Goal: Information Seeking & Learning: Find specific page/section

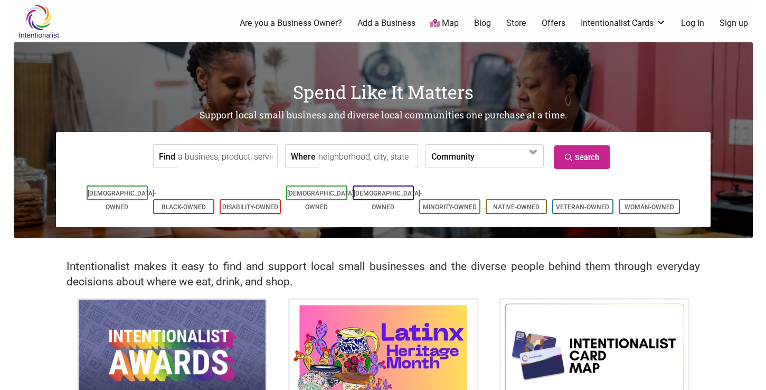
click at [240, 151] on input "Find" at bounding box center [226, 157] width 97 height 24
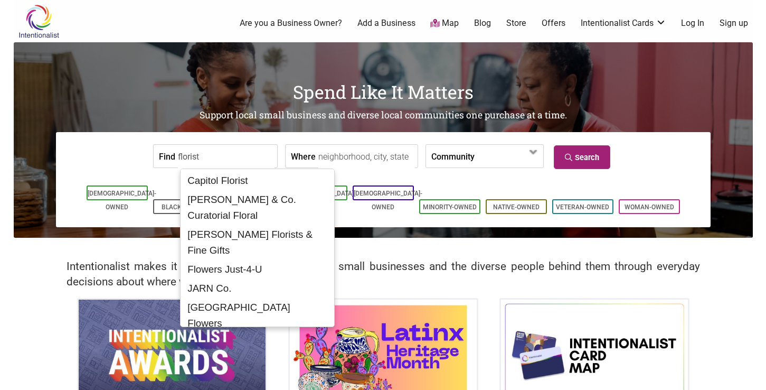
type input "florist"
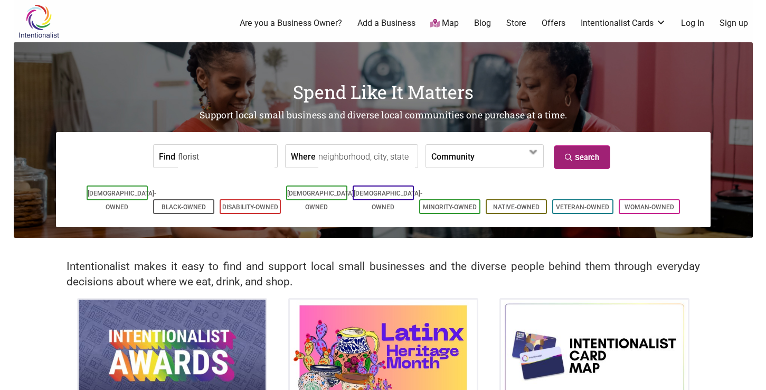
click at [582, 155] on link "Search" at bounding box center [582, 157] width 56 height 24
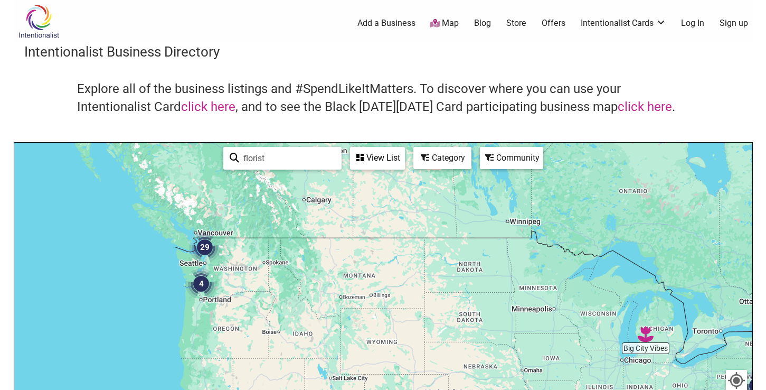
drag, startPoint x: 252, startPoint y: 273, endPoint x: 353, endPoint y: 285, distance: 102.0
click at [354, 286] on div at bounding box center [383, 348] width 738 height 411
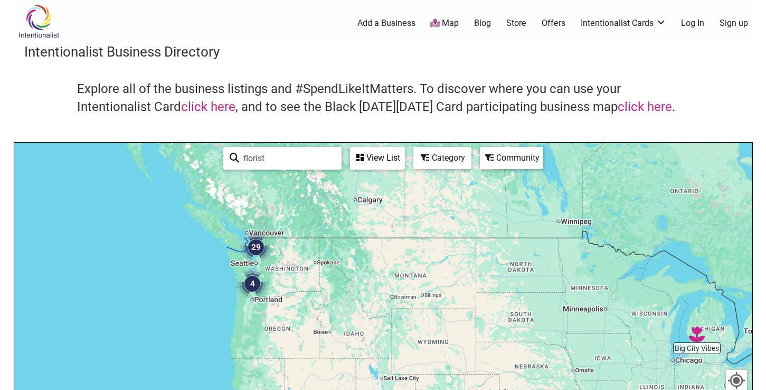
drag, startPoint x: 489, startPoint y: 306, endPoint x: 576, endPoint y: 306, distance: 87.1
click at [576, 306] on div at bounding box center [383, 348] width 738 height 411
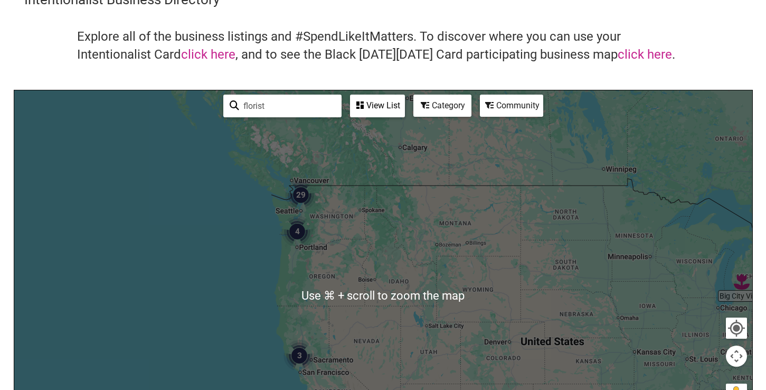
scroll to position [28, 0]
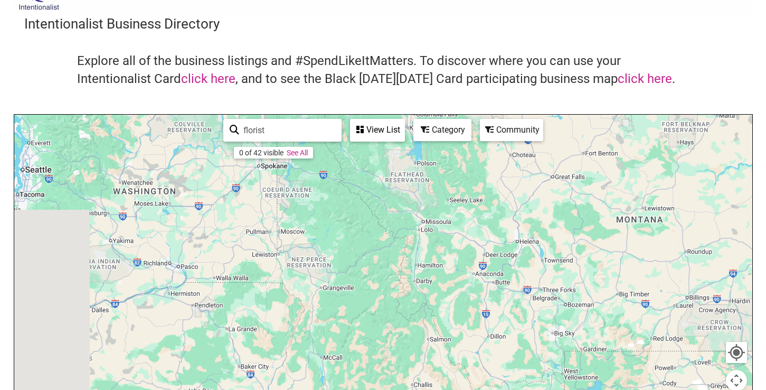
drag, startPoint x: 257, startPoint y: 227, endPoint x: 599, endPoint y: 234, distance: 342.7
click at [599, 234] on div at bounding box center [383, 320] width 738 height 411
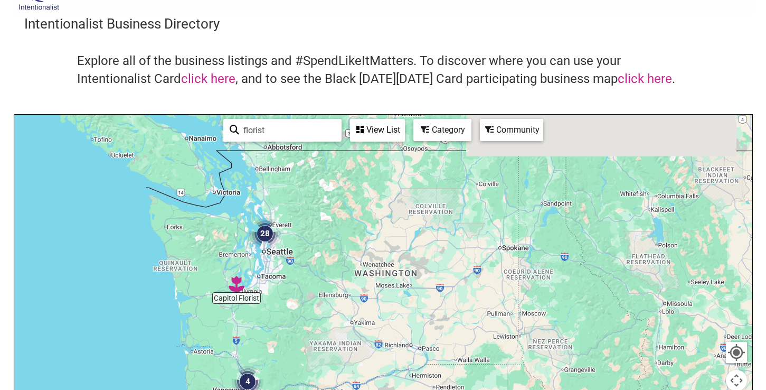
drag, startPoint x: 287, startPoint y: 210, endPoint x: 436, endPoint y: 285, distance: 166.9
click at [436, 285] on div at bounding box center [383, 320] width 738 height 411
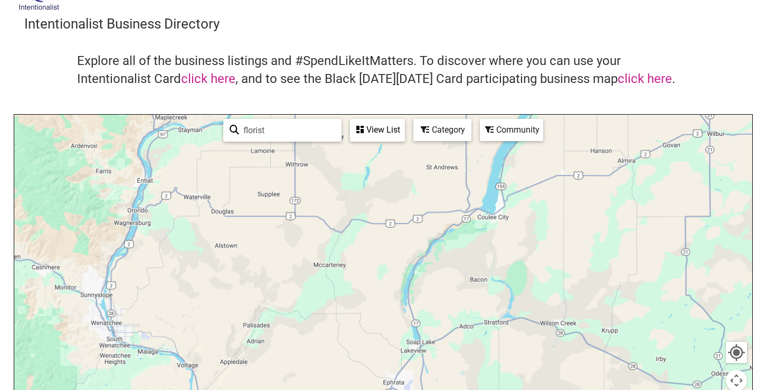
drag, startPoint x: 326, startPoint y: 252, endPoint x: 633, endPoint y: 251, distance: 307.3
click at [633, 251] on div at bounding box center [383, 320] width 738 height 411
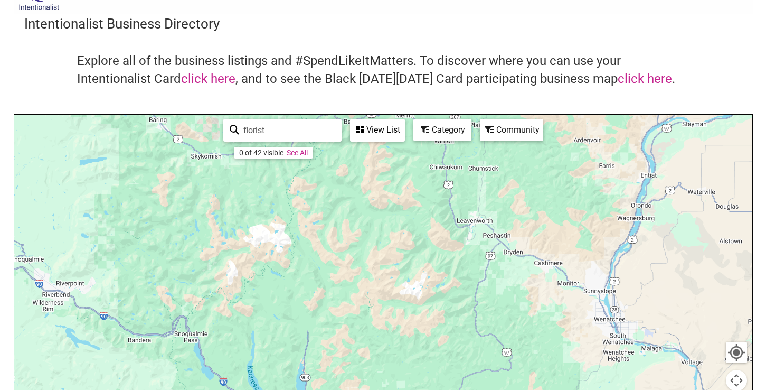
drag, startPoint x: 170, startPoint y: 248, endPoint x: 470, endPoint y: 310, distance: 306.8
click at [469, 310] on div at bounding box center [383, 320] width 738 height 411
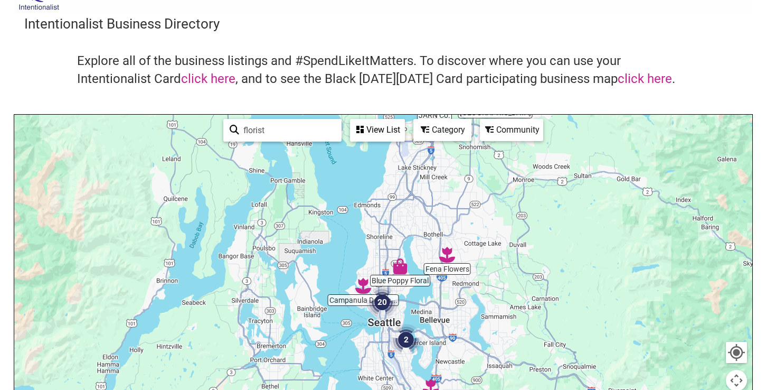
drag, startPoint x: 451, startPoint y: 300, endPoint x: 304, endPoint y: 230, distance: 163.4
click at [304, 230] on div at bounding box center [383, 320] width 738 height 411
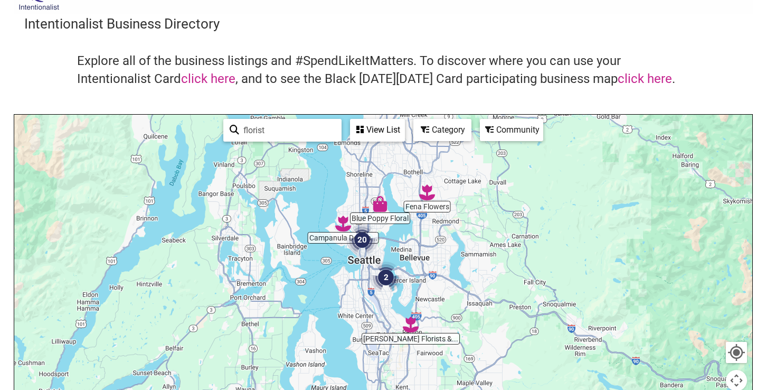
drag, startPoint x: 325, startPoint y: 314, endPoint x: 296, endPoint y: 233, distance: 85.8
click at [296, 233] on div at bounding box center [383, 320] width 738 height 411
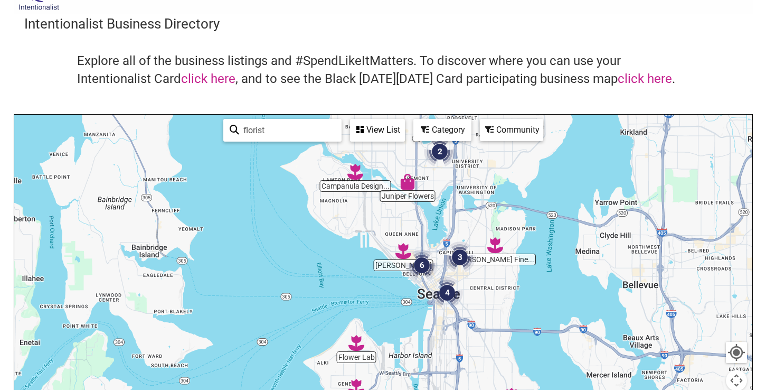
drag, startPoint x: 455, startPoint y: 241, endPoint x: 360, endPoint y: 268, distance: 98.4
click at [360, 268] on div at bounding box center [383, 320] width 738 height 411
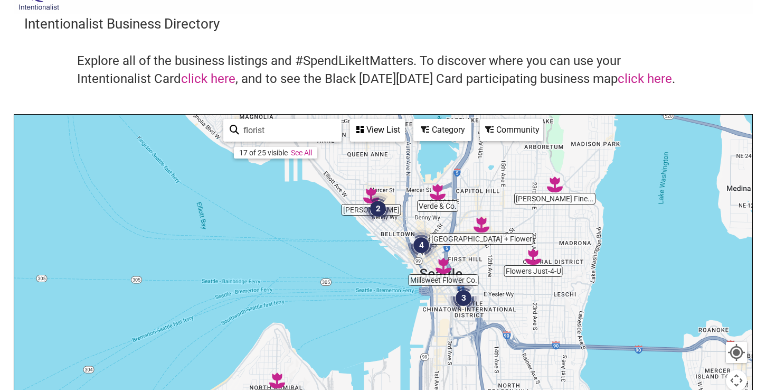
drag, startPoint x: 411, startPoint y: 307, endPoint x: 360, endPoint y: 270, distance: 62.9
click at [360, 270] on div at bounding box center [383, 320] width 738 height 411
click at [536, 264] on img "Flowers Just-4-U" at bounding box center [533, 257] width 16 height 16
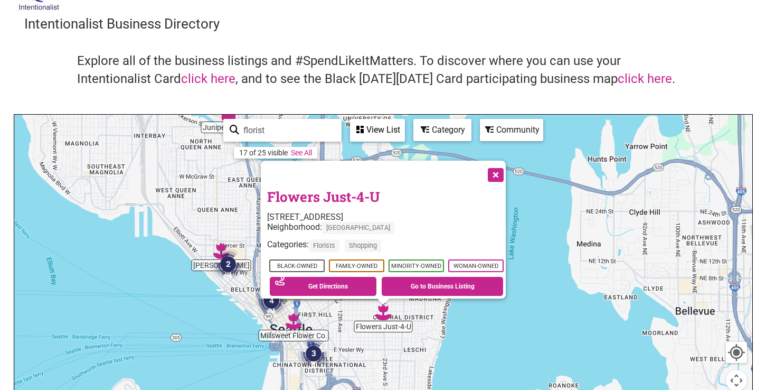
click at [170, 219] on div "To navigate, press the arrow keys. Flowers Just-4-U 701 23rd Ave, Seattle, WA 9…" at bounding box center [383, 320] width 738 height 411
click at [505, 164] on button "Close" at bounding box center [495, 174] width 26 height 26
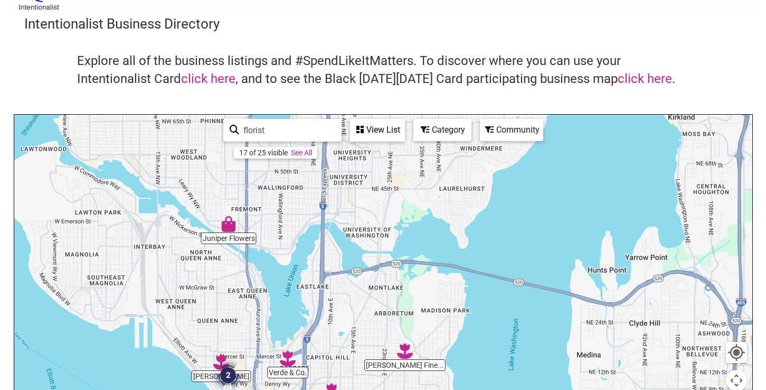
drag, startPoint x: 355, startPoint y: 200, endPoint x: 355, endPoint y: 314, distance: 113.5
click at [355, 314] on div "To navigate, press the arrow keys." at bounding box center [383, 320] width 738 height 411
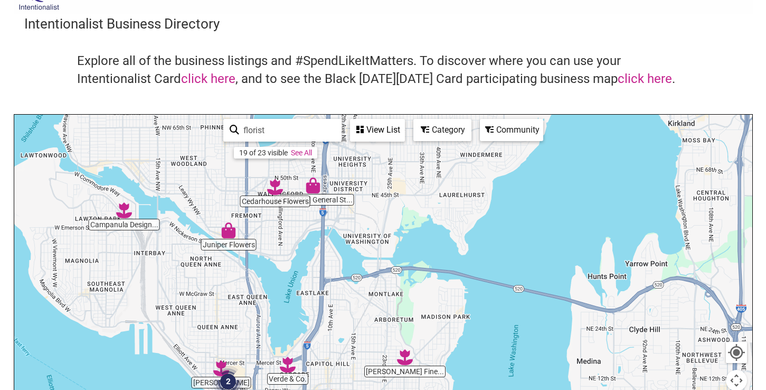
click at [225, 238] on div "To navigate, press the arrow keys." at bounding box center [383, 320] width 738 height 411
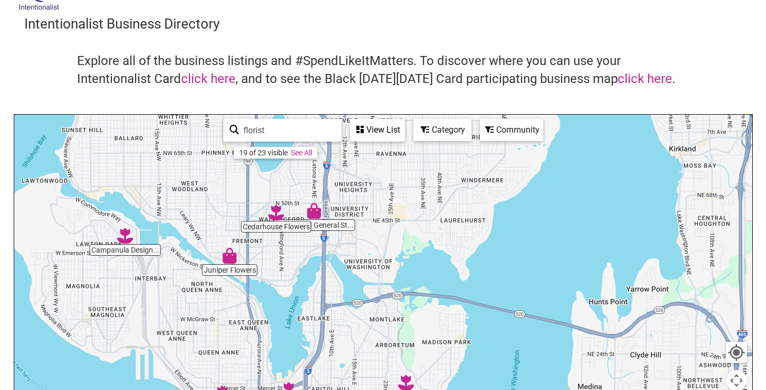
drag, startPoint x: 225, startPoint y: 238, endPoint x: 227, endPoint y: 264, distance: 25.9
click at [227, 265] on div "To navigate, press the arrow keys." at bounding box center [383, 320] width 738 height 411
click at [227, 264] on div "To navigate, press the arrow keys." at bounding box center [383, 320] width 738 height 411
click at [231, 255] on img "Juniper Flowers" at bounding box center [230, 256] width 16 height 16
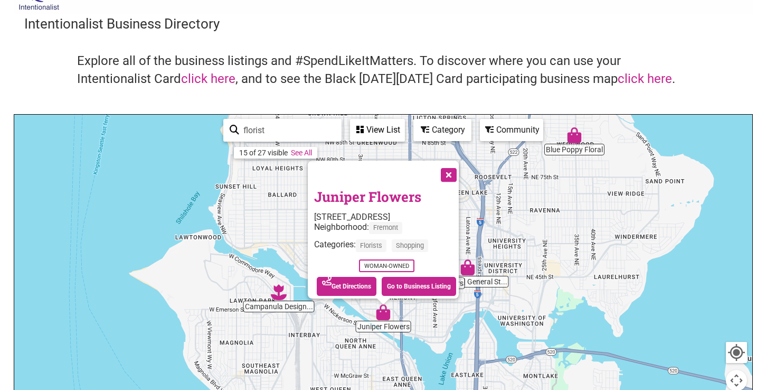
click at [378, 191] on link "Juniper Flowers" at bounding box center [367, 196] width 107 height 18
click at [259, 214] on div "To navigate, press the arrow keys. Juniper Flowers 459 N 36th St, Seattle, WA 9…" at bounding box center [383, 320] width 738 height 411
click at [449, 168] on button "Close" at bounding box center [448, 174] width 26 height 26
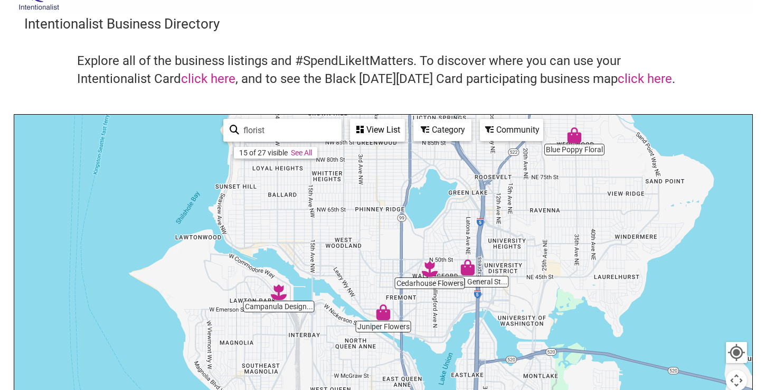
click at [438, 275] on div "To navigate, press the arrow keys." at bounding box center [383, 320] width 738 height 411
click at [431, 272] on img "Cedarhouse Flowers" at bounding box center [430, 269] width 16 height 16
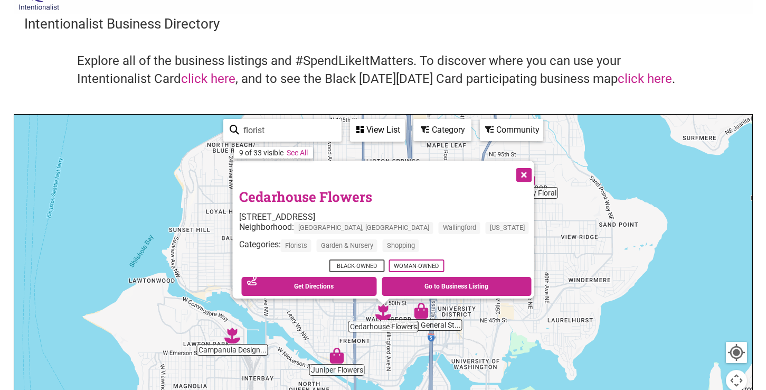
click at [358, 189] on link "Cedarhouse Flowers" at bounding box center [305, 196] width 133 height 18
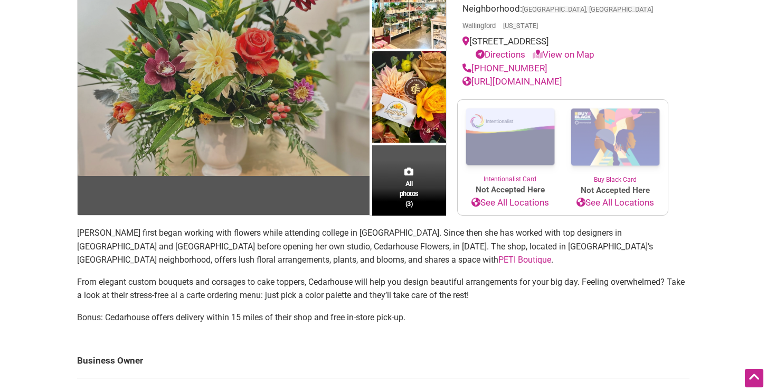
scroll to position [162, 0]
